Goal: Book appointment/travel/reservation

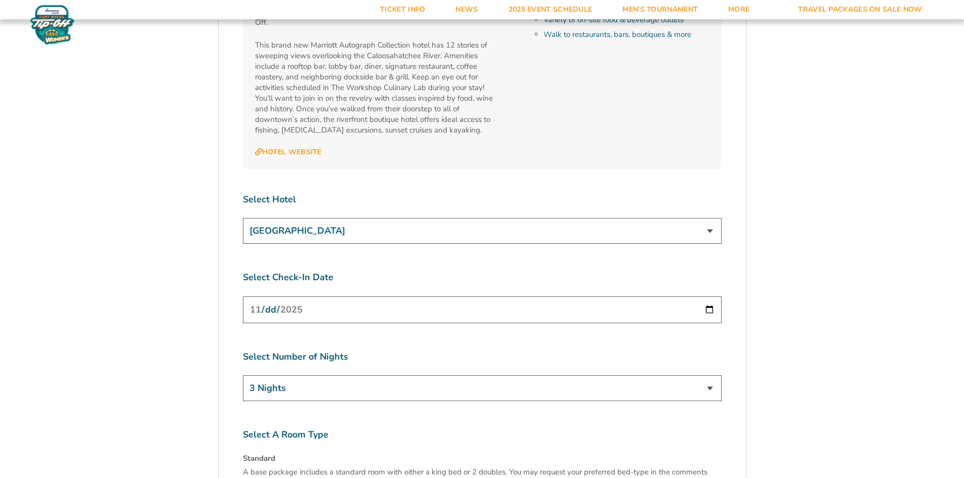
scroll to position [3645, 0]
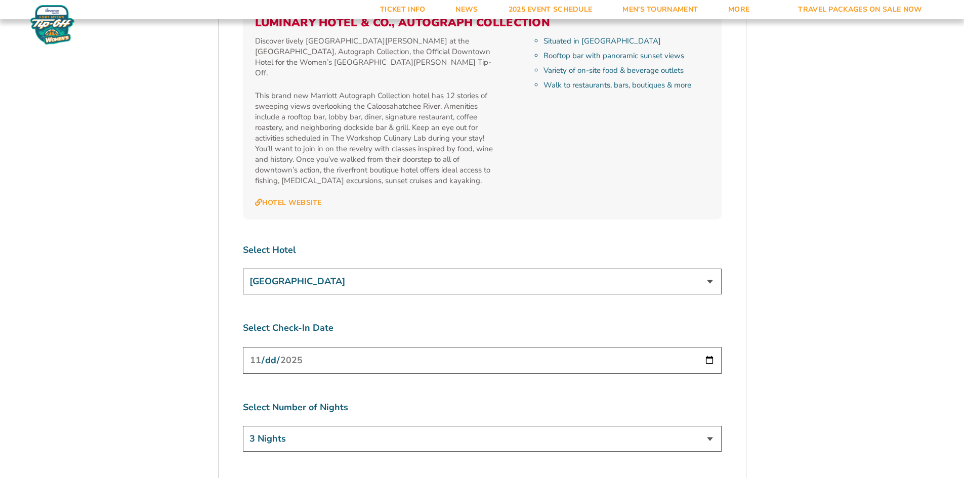
click at [388, 401] on div "Select Number of Nights 3 Nights 4 Nights 5 Nights 6 Nights" at bounding box center [482, 428] width 479 height 54
drag, startPoint x: 389, startPoint y: 317, endPoint x: 398, endPoint y: 308, distance: 12.5
click at [389, 426] on select "3 Nights 4 Nights 5 Nights 6 Nights" at bounding box center [482, 439] width 479 height 26
click at [243, 426] on select "3 Nights 4 Nights 5 Nights 6 Nights" at bounding box center [482, 439] width 479 height 26
click at [470, 269] on select "[GEOGRAPHIC_DATA] [GEOGRAPHIC_DATA] at [GEOGRAPHIC_DATA] [GEOGRAPHIC_DATA] [GEO…" at bounding box center [482, 282] width 479 height 26
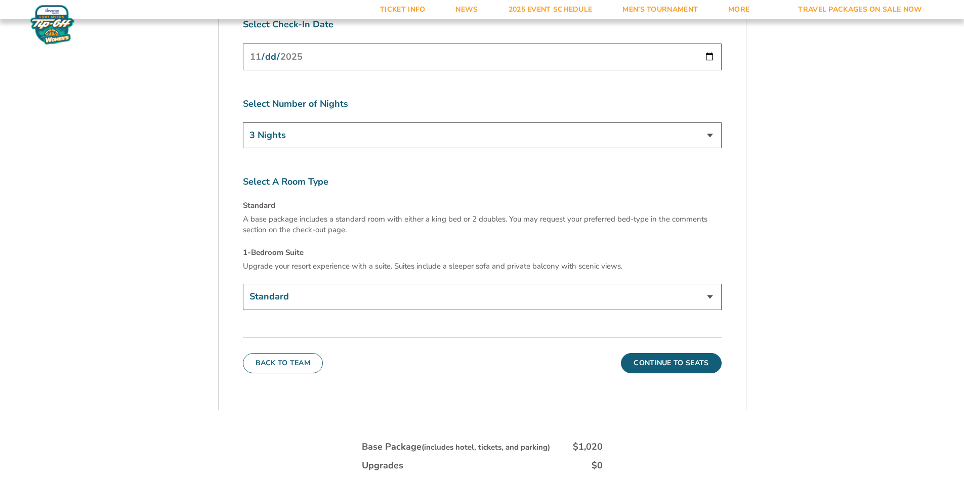
click at [318, 284] on select "Standard 1-Bedroom Suite (+$149 per night)" at bounding box center [482, 297] width 479 height 26
click at [243, 284] on select "Standard 1-Bedroom Suite (+$149 per night)" at bounding box center [482, 297] width 479 height 26
drag, startPoint x: 350, startPoint y: 181, endPoint x: 340, endPoint y: 196, distance: 18.1
click at [348, 284] on select "Standard 1-Bedroom Suite (+$149 per night)" at bounding box center [482, 297] width 479 height 26
select select "Standard"
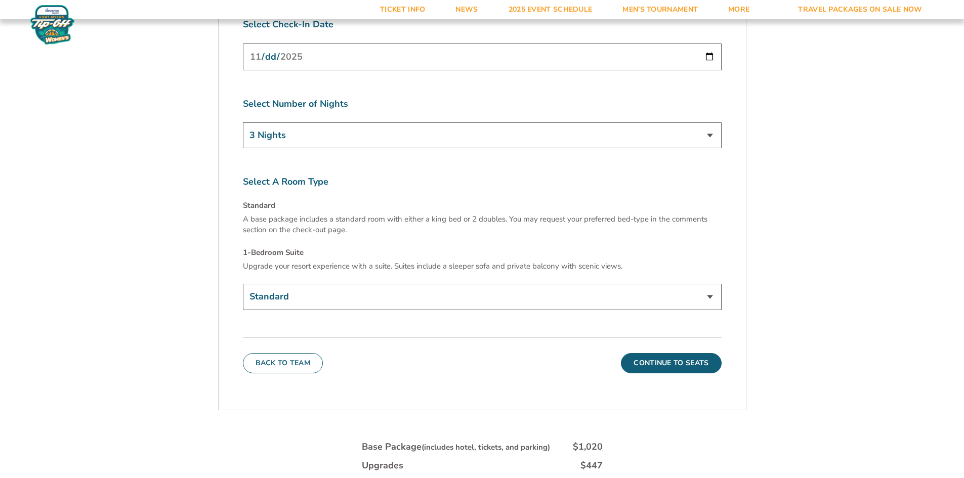
click at [243, 284] on select "Standard 1-Bedroom Suite (+$149 per night)" at bounding box center [482, 297] width 479 height 26
click at [354, 284] on select "Standard 1-Bedroom Suite (+$149 per night)" at bounding box center [482, 297] width 479 height 26
click at [243, 284] on select "Standard 1-Bedroom Suite (+$149 per night)" at bounding box center [482, 297] width 479 height 26
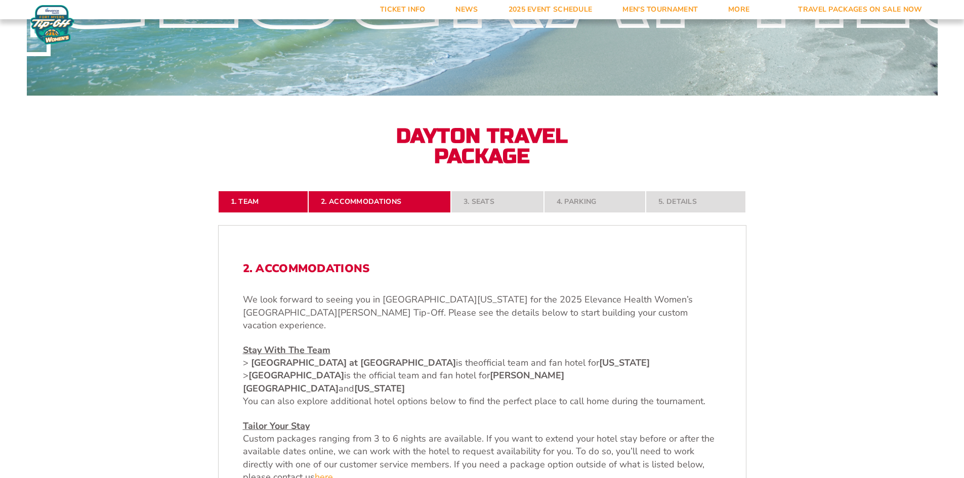
scroll to position [176, 0]
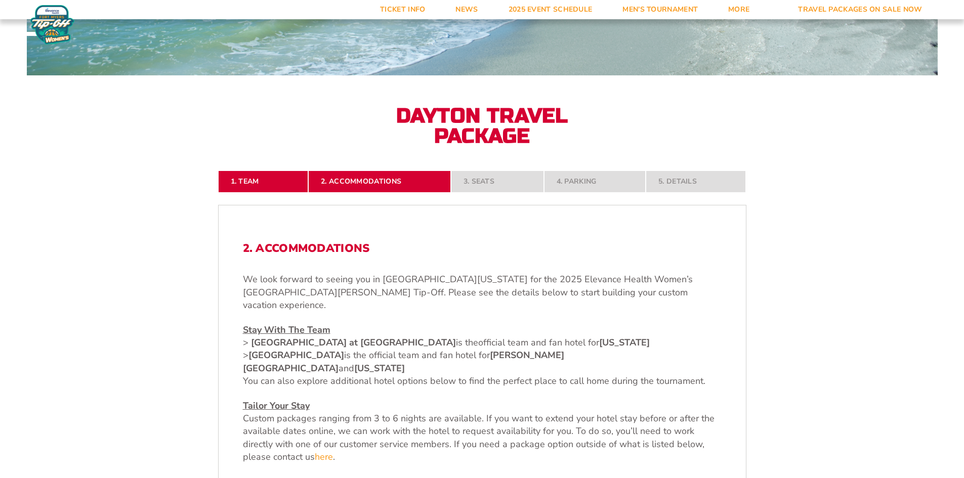
click at [499, 189] on nav "1. Team 2. Accommodations 3. Seats 4. Parking 5. Details" at bounding box center [482, 182] width 529 height 22
click at [507, 175] on nav "1. Team 2. Accommodations 3. Seats 4. Parking 5. Details" at bounding box center [482, 182] width 529 height 22
